Goal: Task Accomplishment & Management: Use online tool/utility

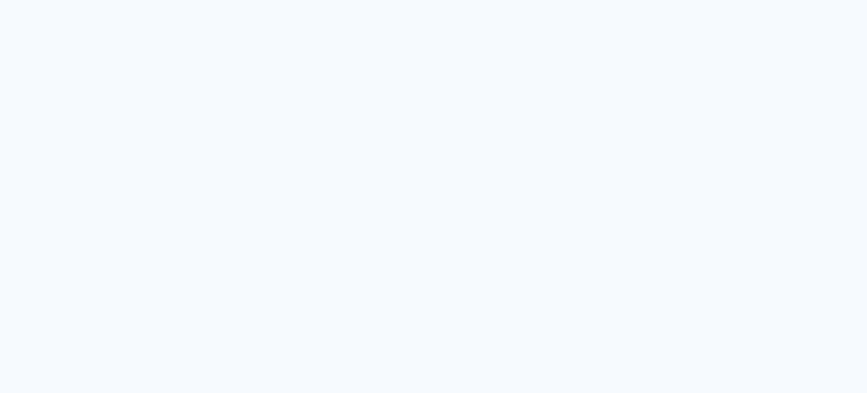
click at [748, 76] on quentale-app at bounding box center [433, 196] width 867 height 393
click at [441, 131] on quentale-app at bounding box center [433, 196] width 867 height 393
